Goal: Task Accomplishment & Management: Manage account settings

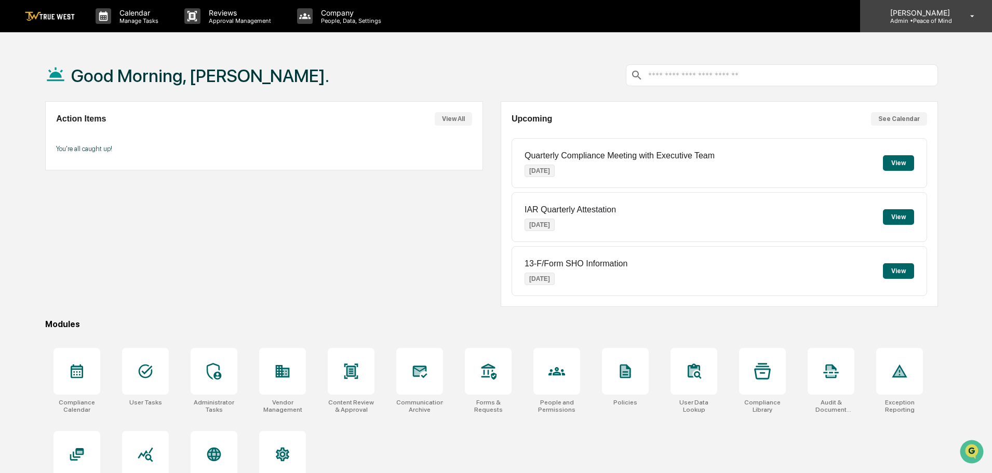
click at [918, 17] on p "Admin • Peace of Mind" at bounding box center [918, 20] width 73 height 7
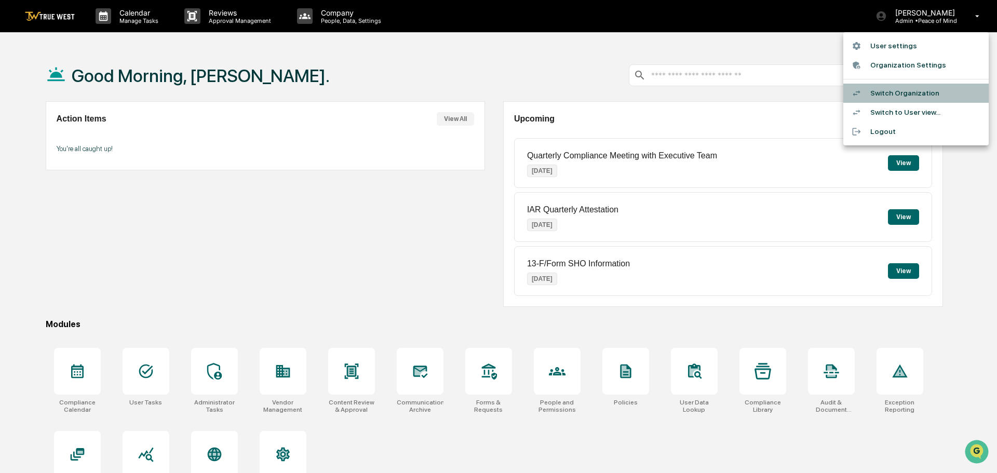
click at [912, 96] on li "Switch Organization" at bounding box center [915, 93] width 145 height 19
